Goal: Information Seeking & Learning: Learn about a topic

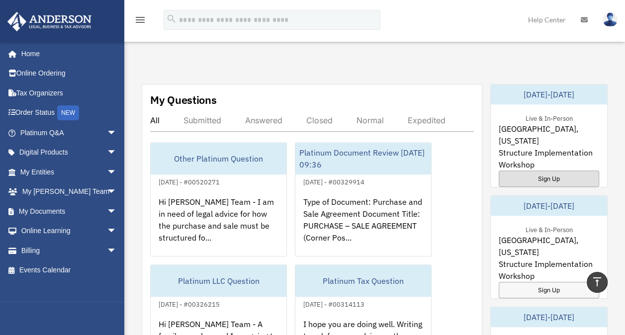
scroll to position [597, 0]
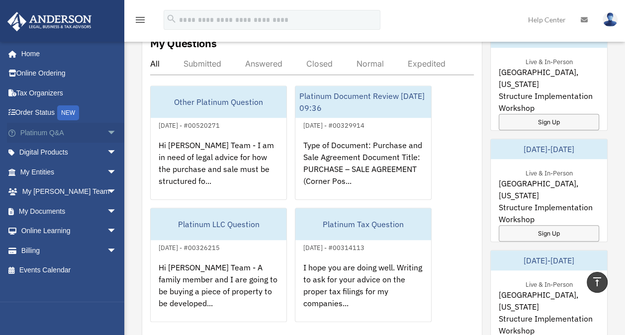
click at [70, 133] on link "Platinum Q&A arrow_drop_down" at bounding box center [69, 133] width 125 height 20
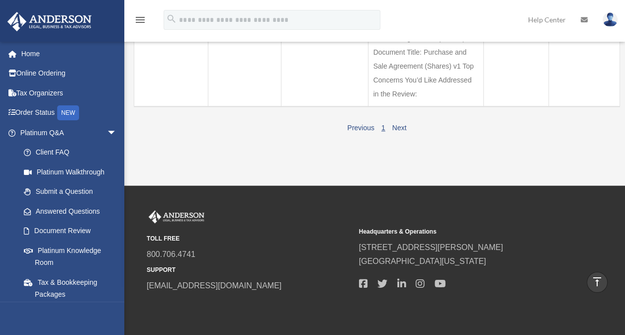
scroll to position [1094, 0]
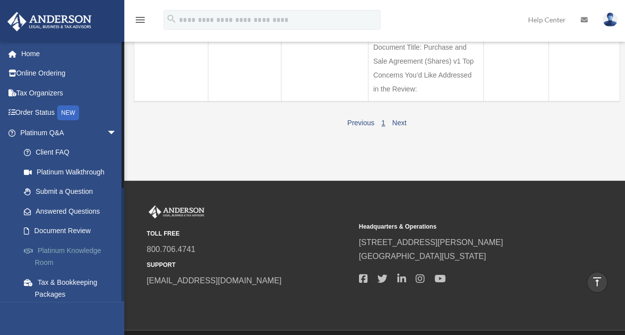
click at [98, 253] on link "Platinum Knowledge Room" at bounding box center [73, 257] width 118 height 32
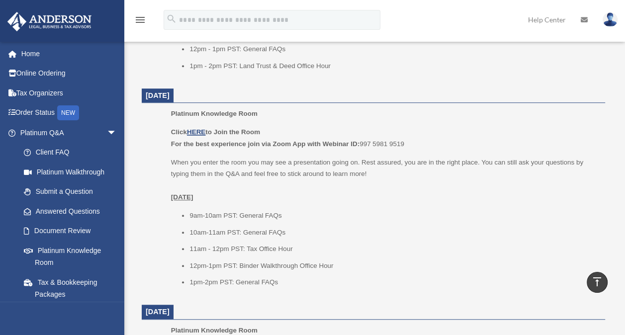
scroll to position [398, 0]
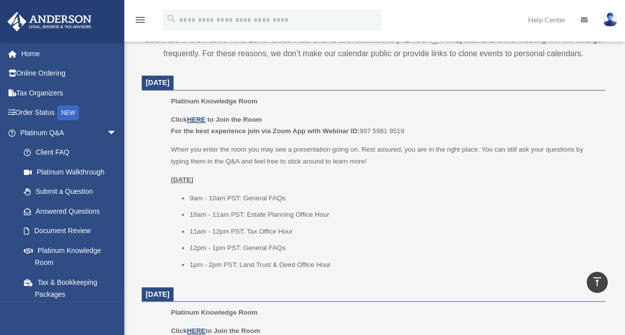
click at [196, 116] on u "HERE" at bounding box center [196, 119] width 18 height 7
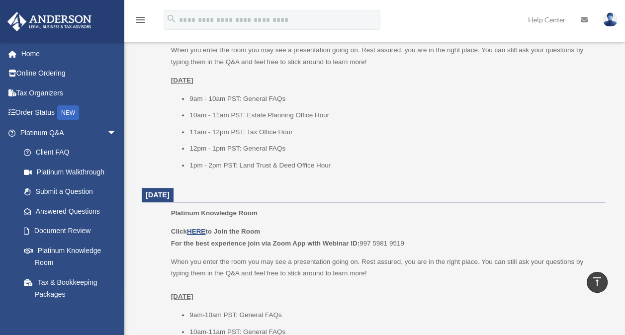
scroll to position [249, 0]
